Goal: Find contact information: Find contact information

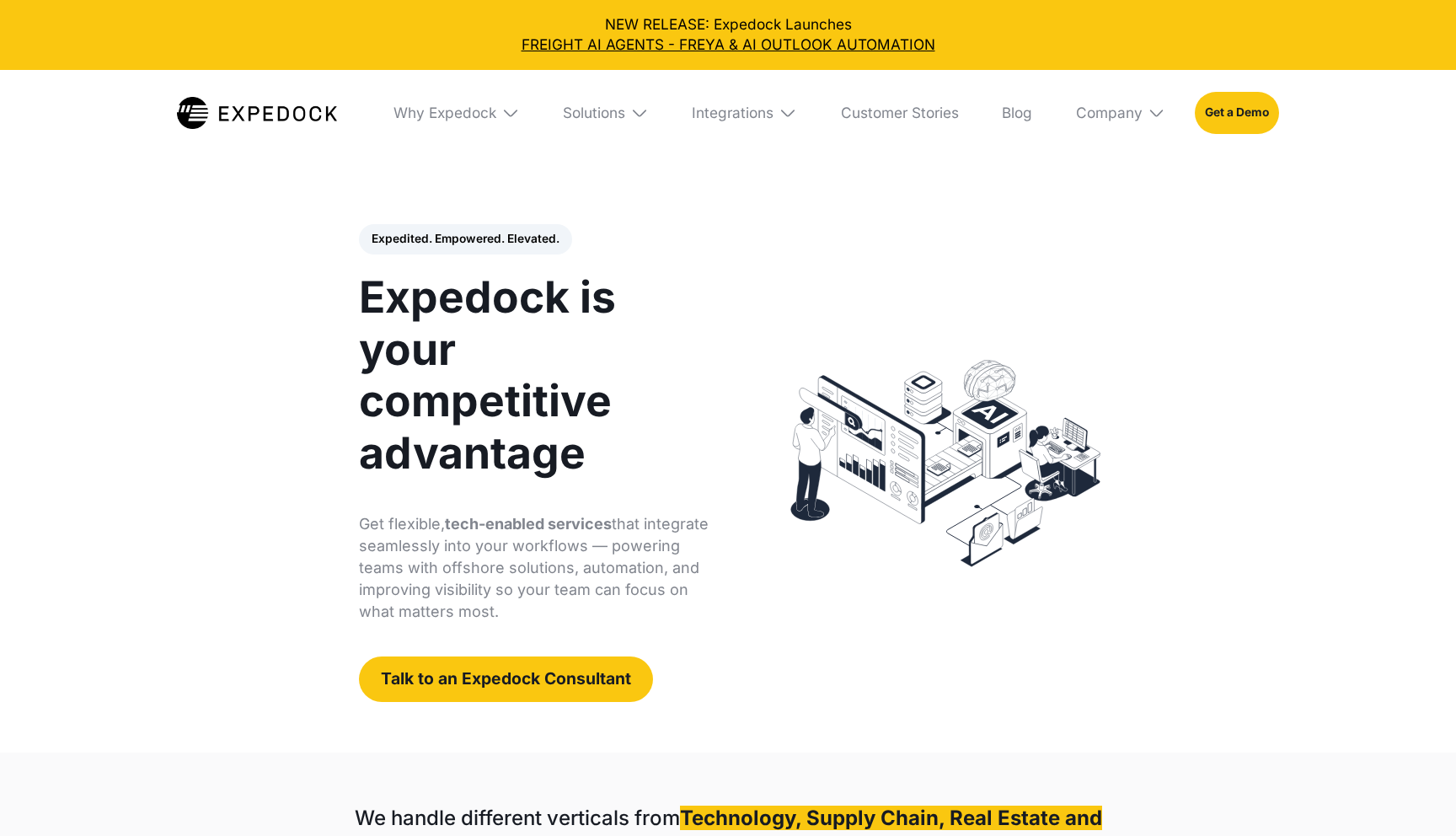
select select
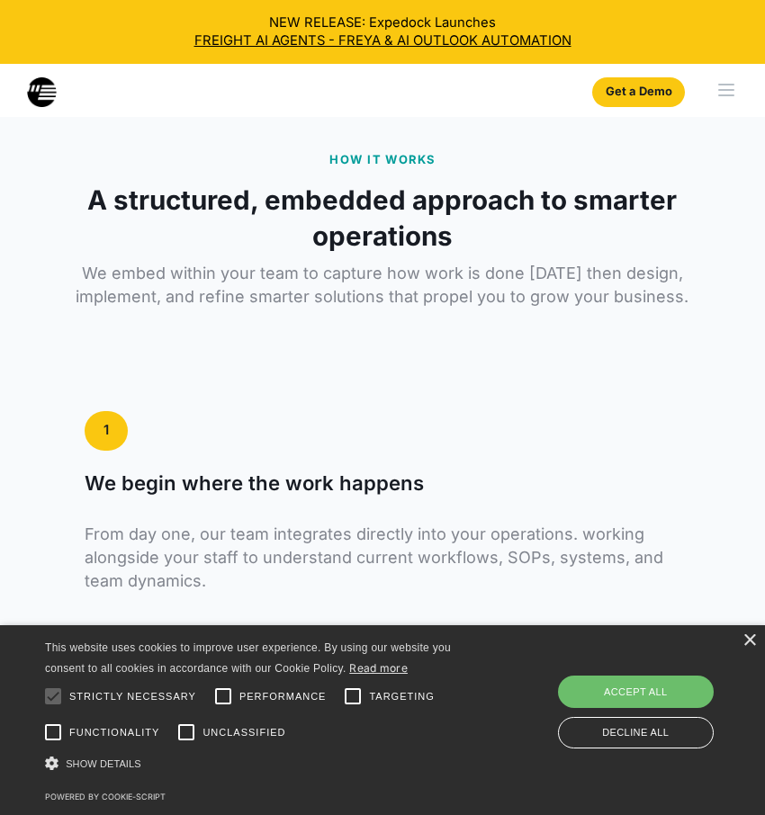
scroll to position [3197, 0]
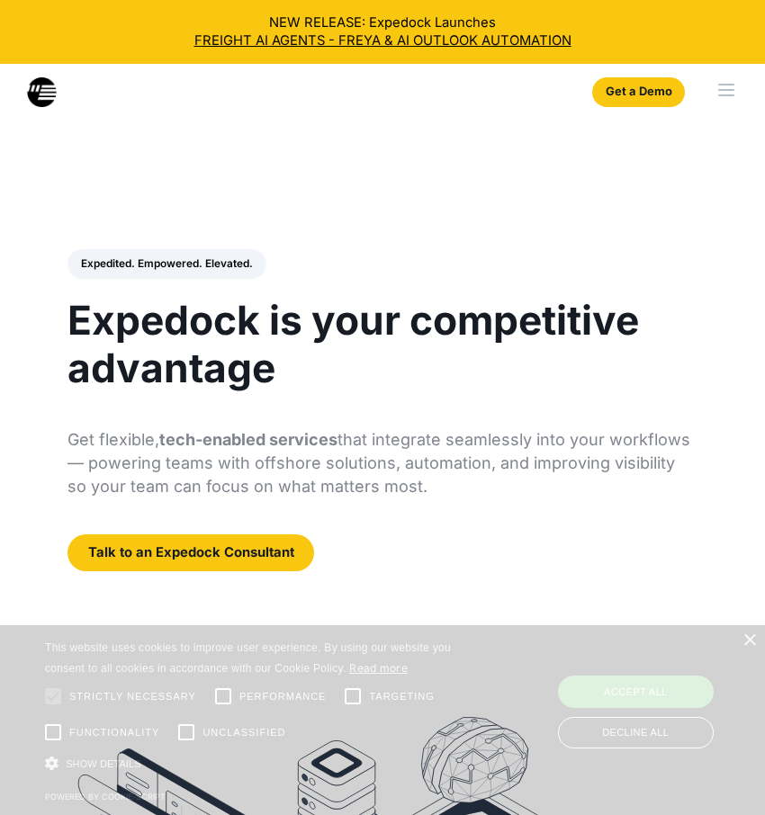
select select
